Goal: Check status: Check status

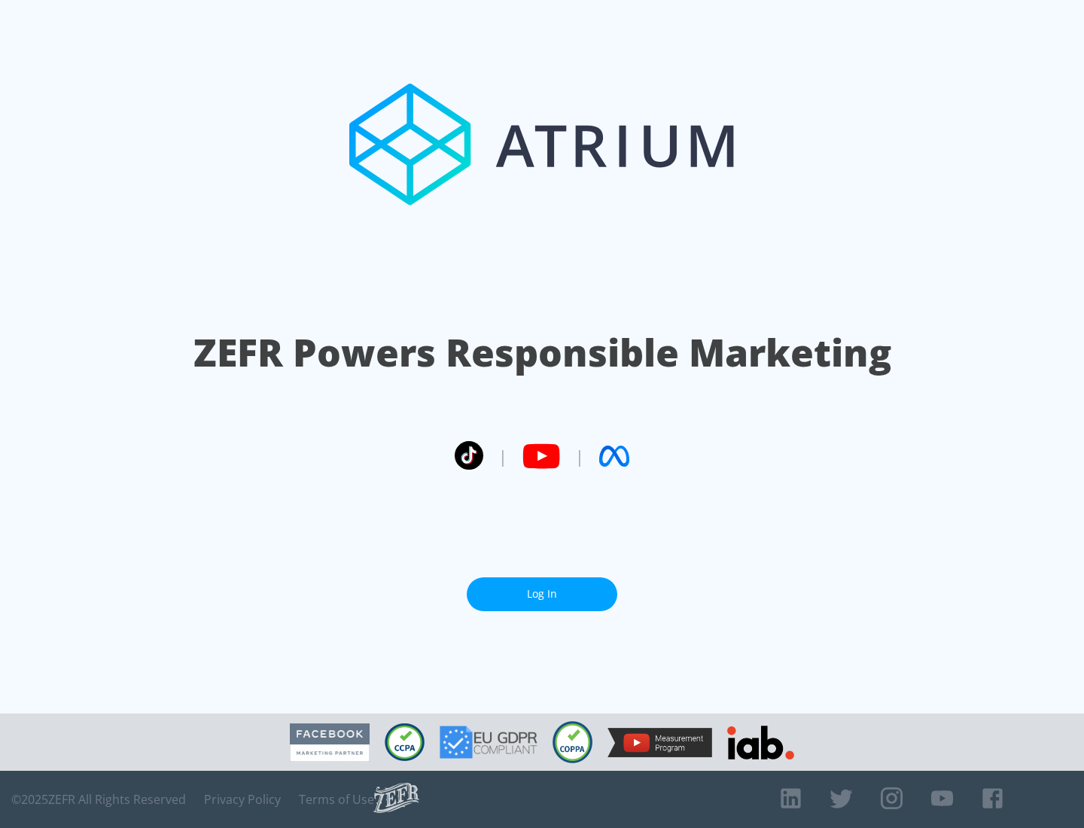
click at [542, 588] on link "Log In" at bounding box center [542, 594] width 151 height 34
